Goal: Information Seeking & Learning: Learn about a topic

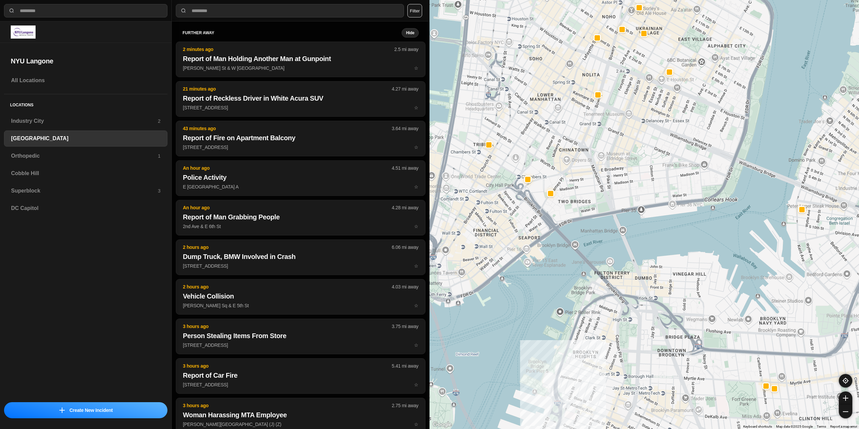
select select "*"
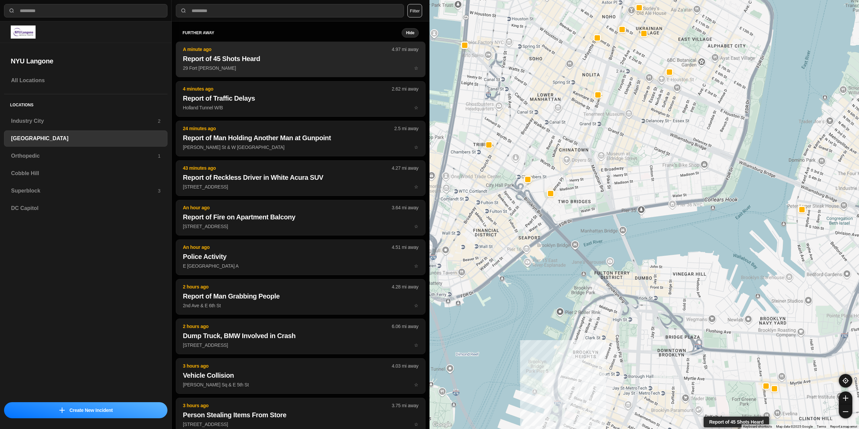
click at [285, 62] on h2 "Report of 45 Shots Heard" at bounding box center [301, 58] width 236 height 9
